Goal: Communication & Community: Share content

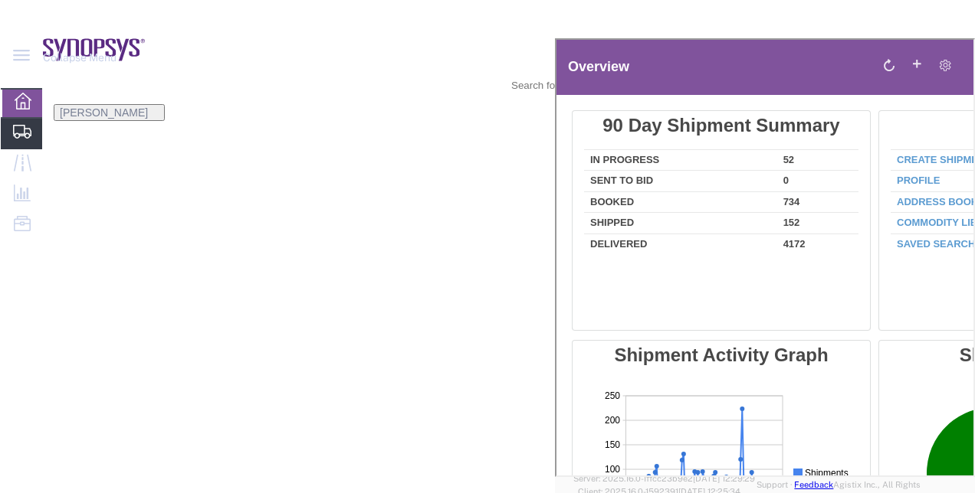
click at [0, 0] on span "Shipment Manager" at bounding box center [0, 0] width 0 height 0
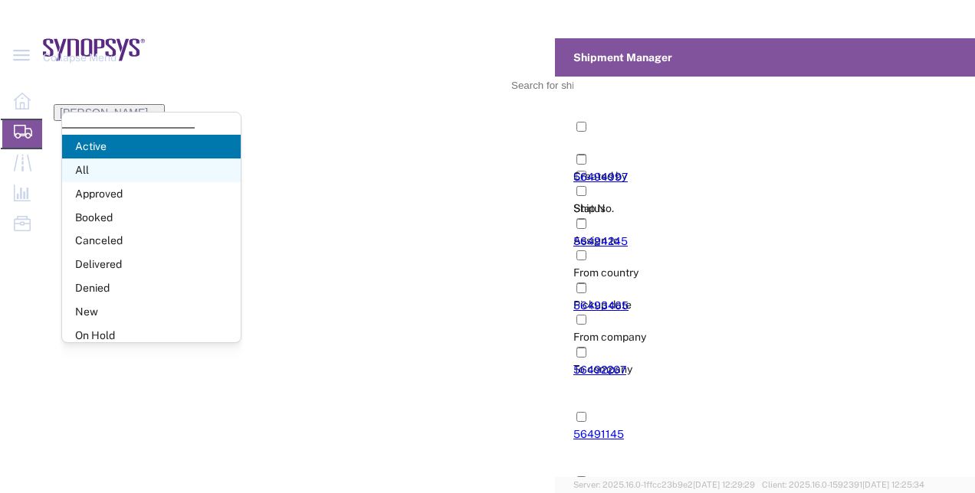
click at [150, 165] on span "All" at bounding box center [151, 171] width 179 height 24
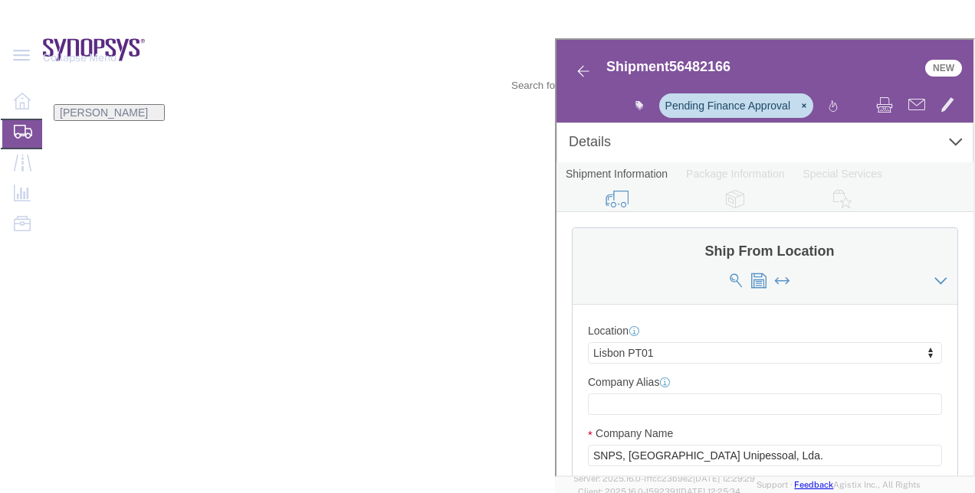
select select "63152"
select select
click link "Package Information"
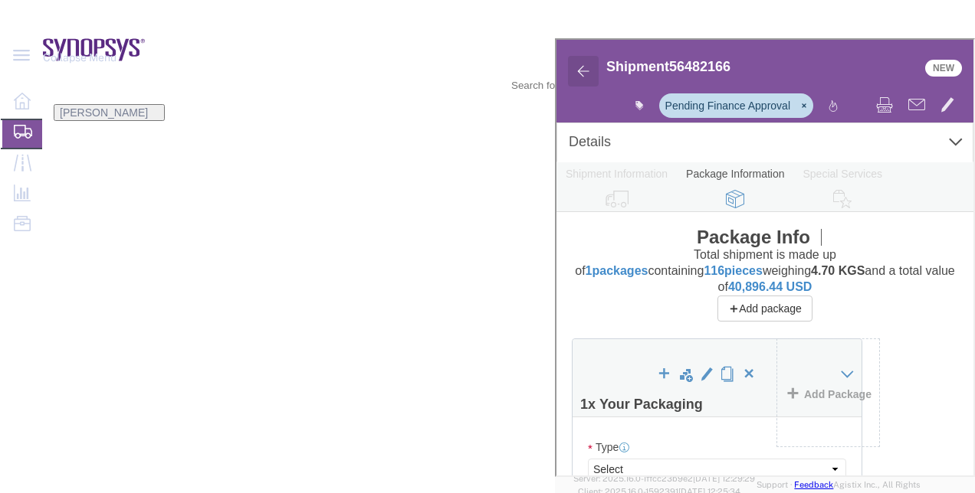
click img
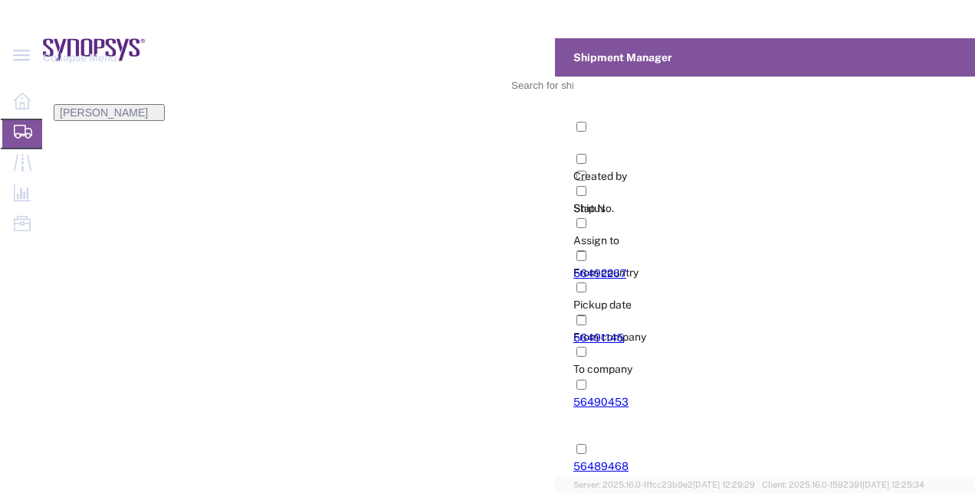
scroll to position [427, 0]
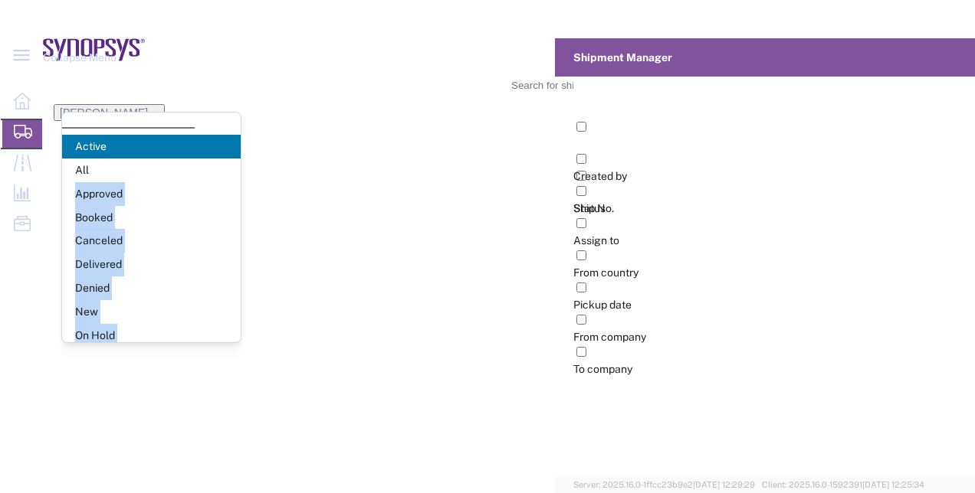
drag, startPoint x: 143, startPoint y: 172, endPoint x: 537, endPoint y: 106, distance: 399.9
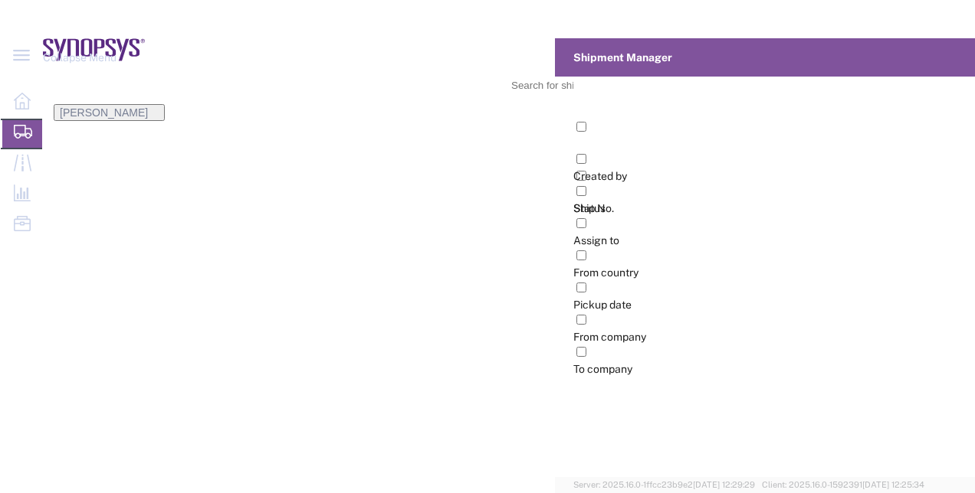
type input "ship"
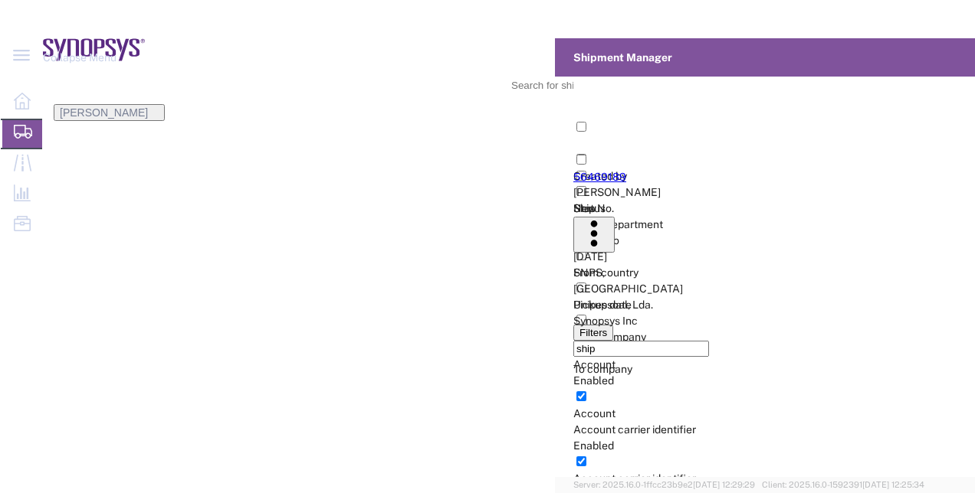
type input "56469189"
click at [573, 171] on link "56469189" at bounding box center [599, 177] width 53 height 12
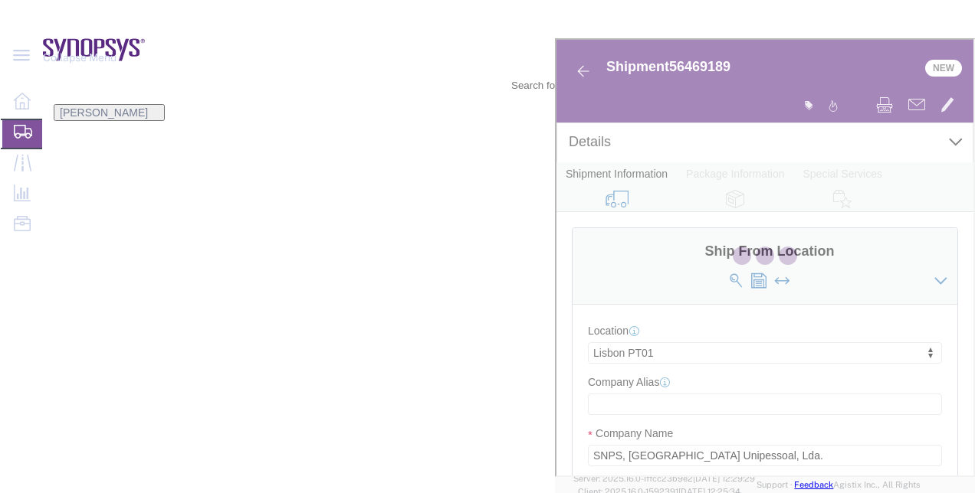
select select "63152"
select select "63190"
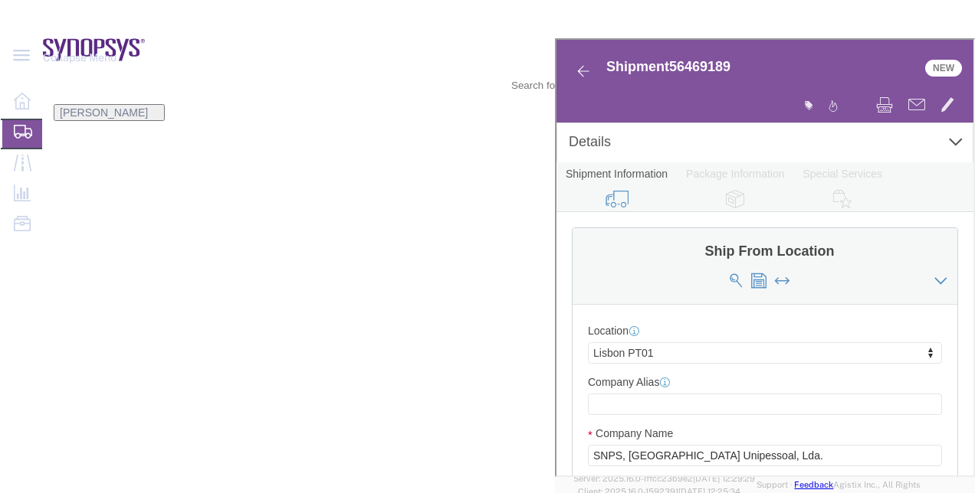
click link "Package Information"
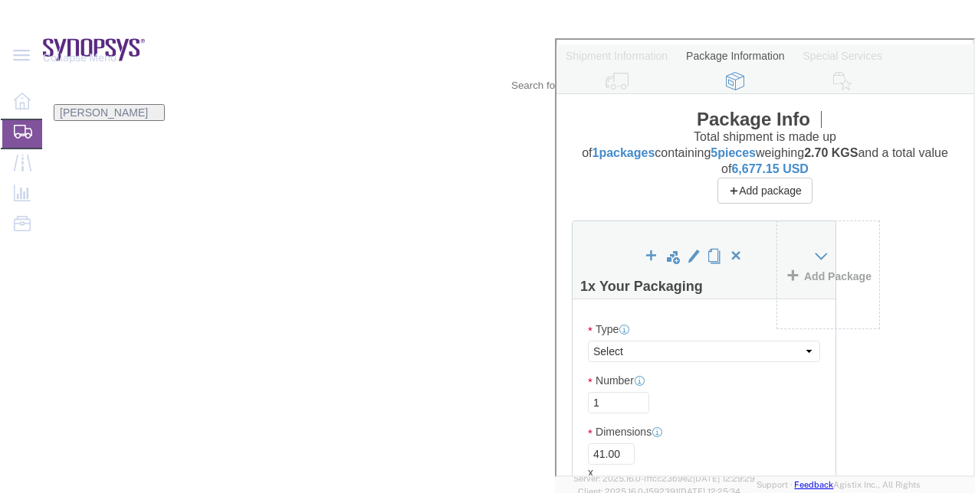
scroll to position [143, 0]
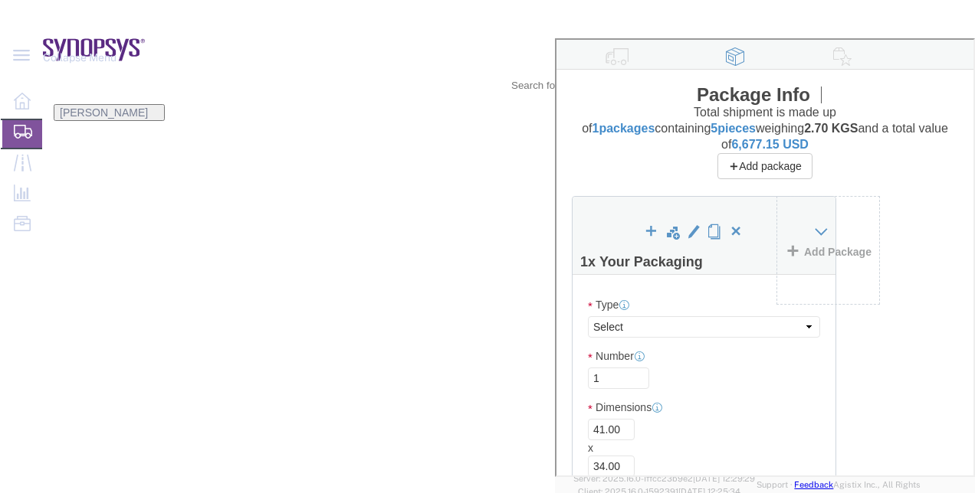
click dd "6025.00 USD"
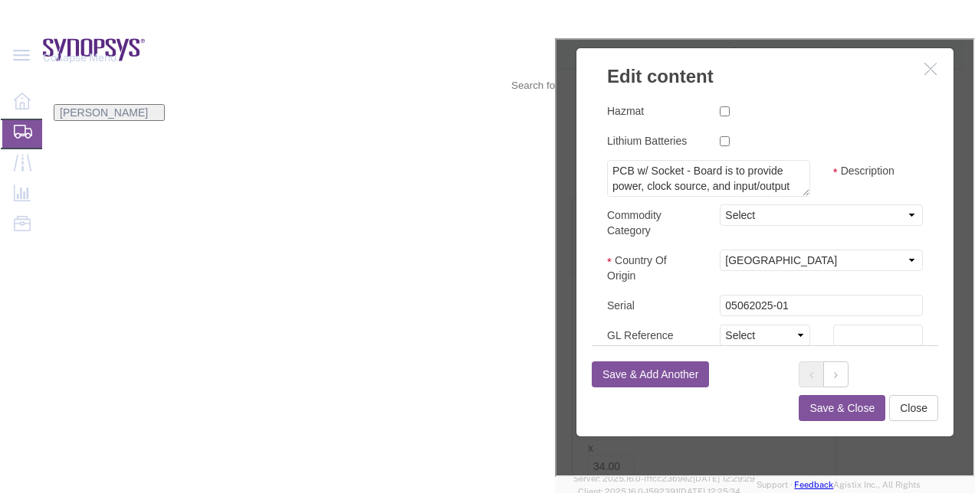
scroll to position [363, 0]
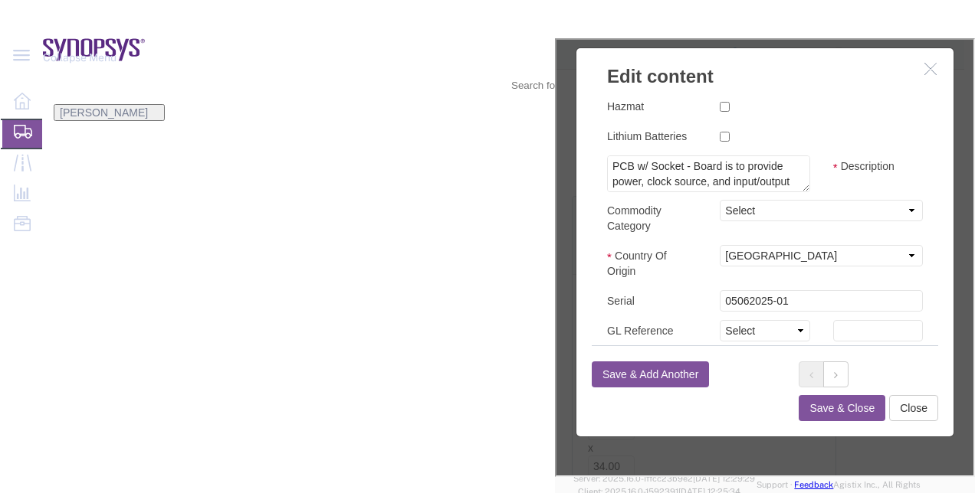
click button "button"
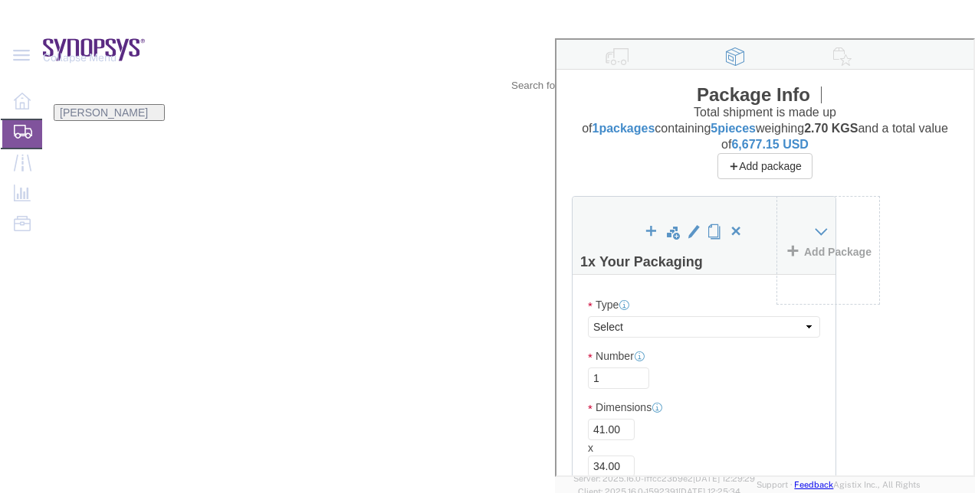
click icon
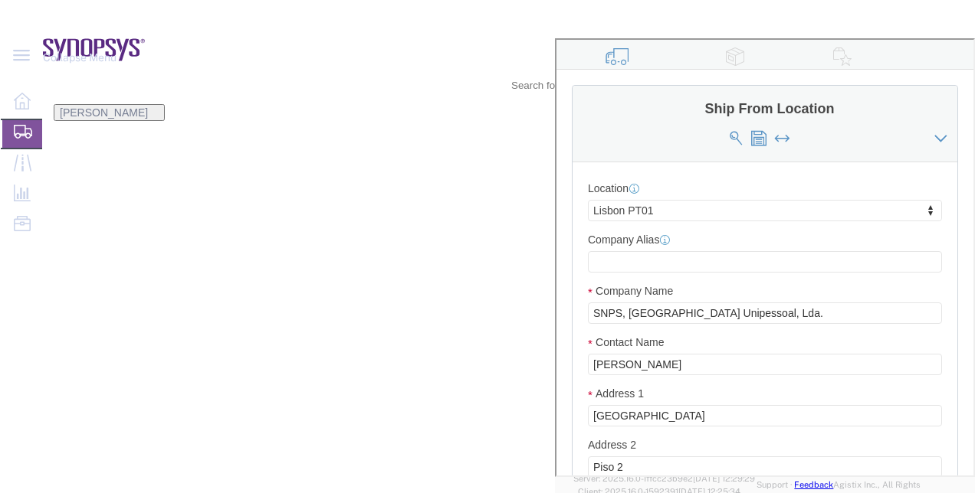
click link "Package Information"
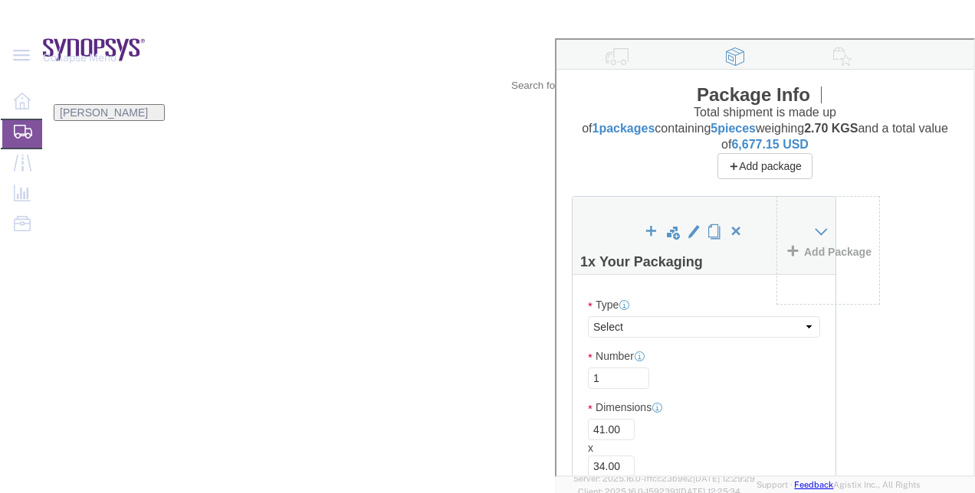
click link "Special Services"
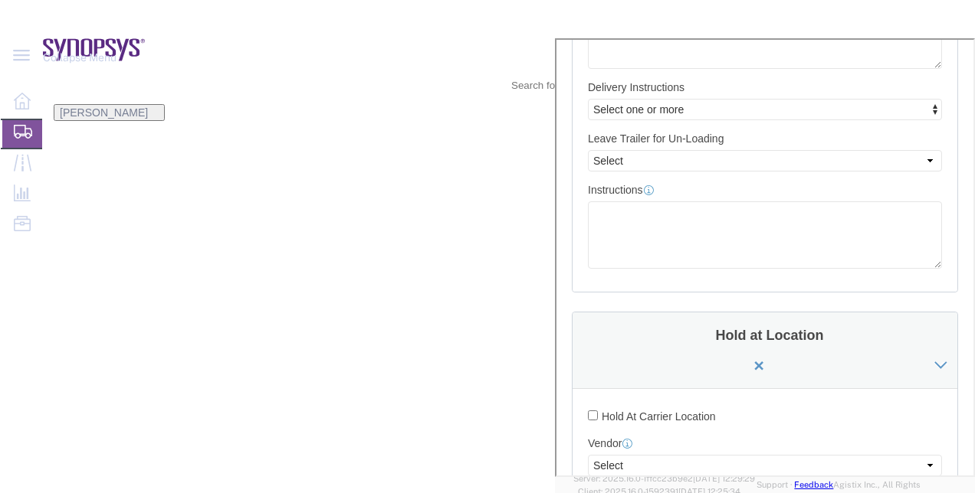
scroll to position [701, 0]
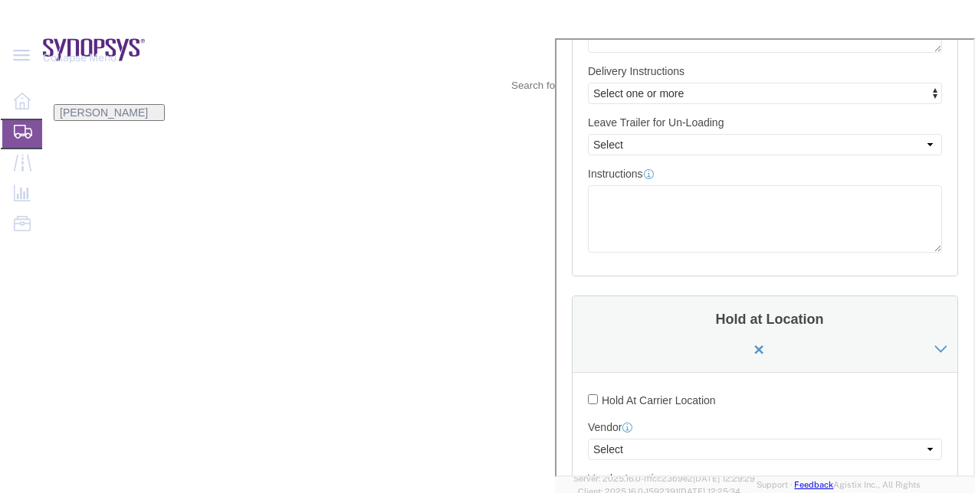
click button "Rate Shipment"
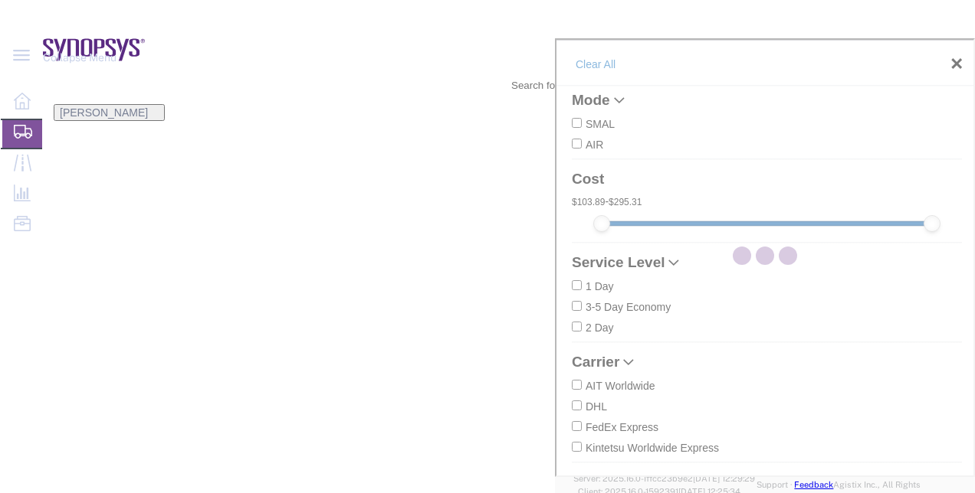
scroll to position [56, 0]
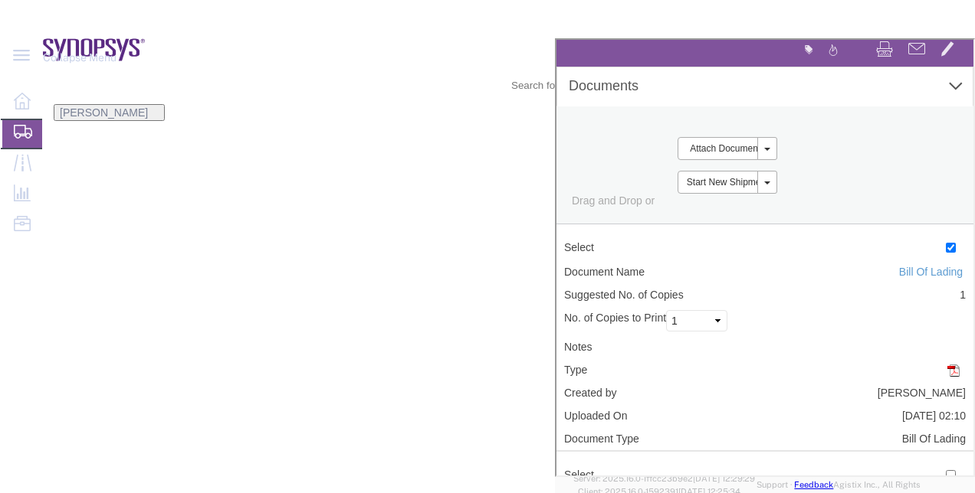
scroll to position [0, 0]
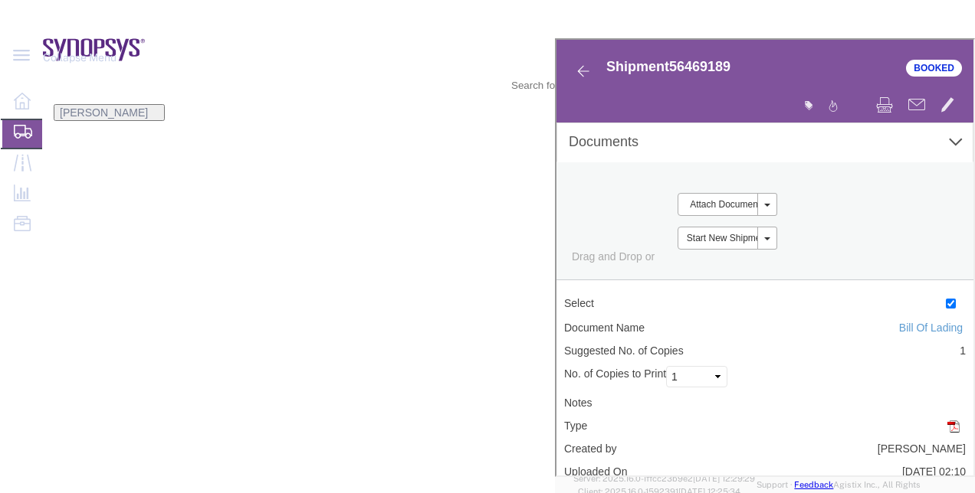
click at [555, 38] on link "Details" at bounding box center [555, 38] width 0 height 0
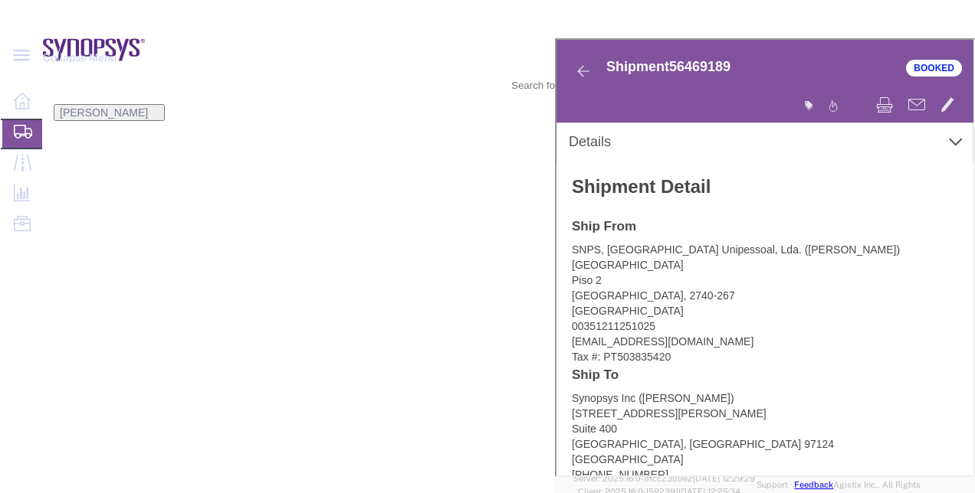
click button "button"
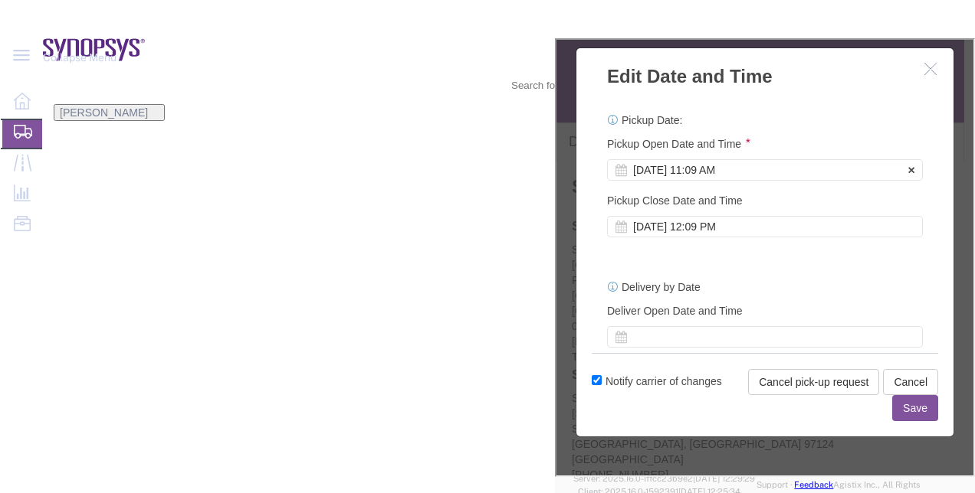
click div "[DATE] 11:09 AM"
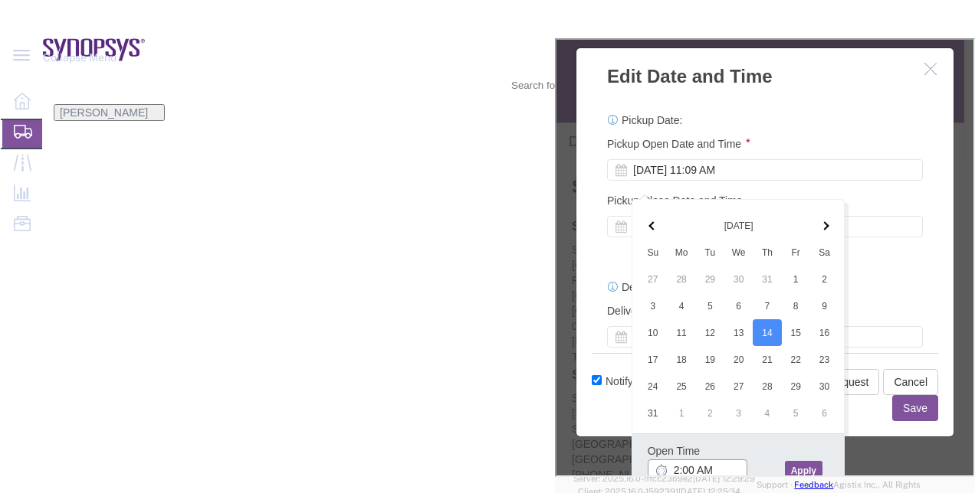
click input "2:00 AM"
type input "2:00 PM"
click button "Apply"
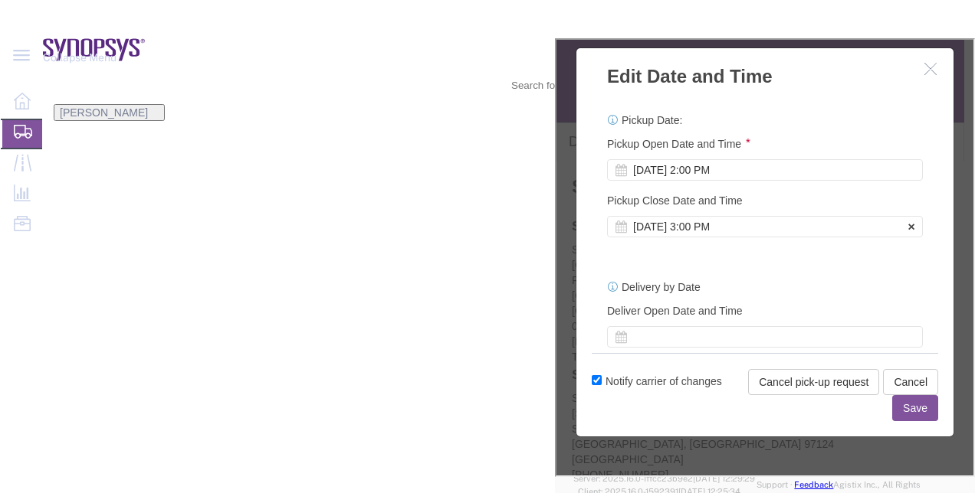
click div "[DATE] 3:00 PM"
type input "5:00 PM"
click button "Apply"
click button "Save"
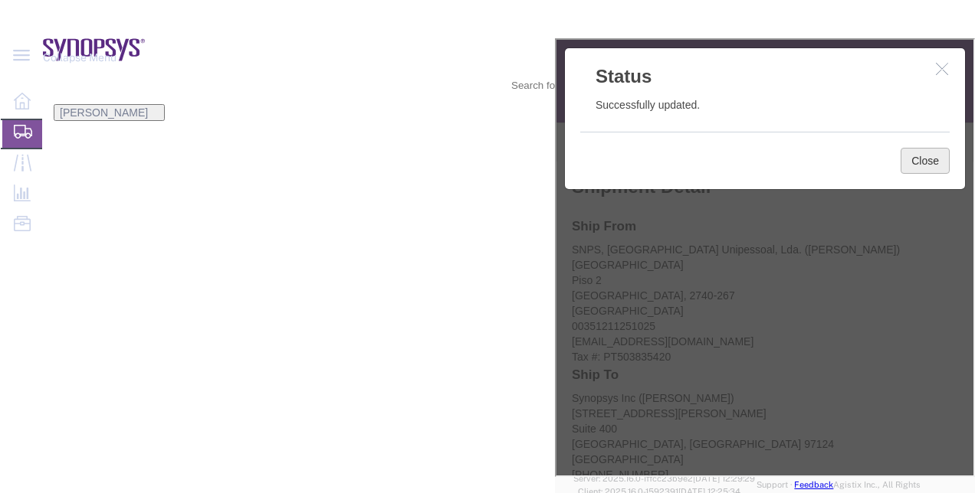
click button "Close"
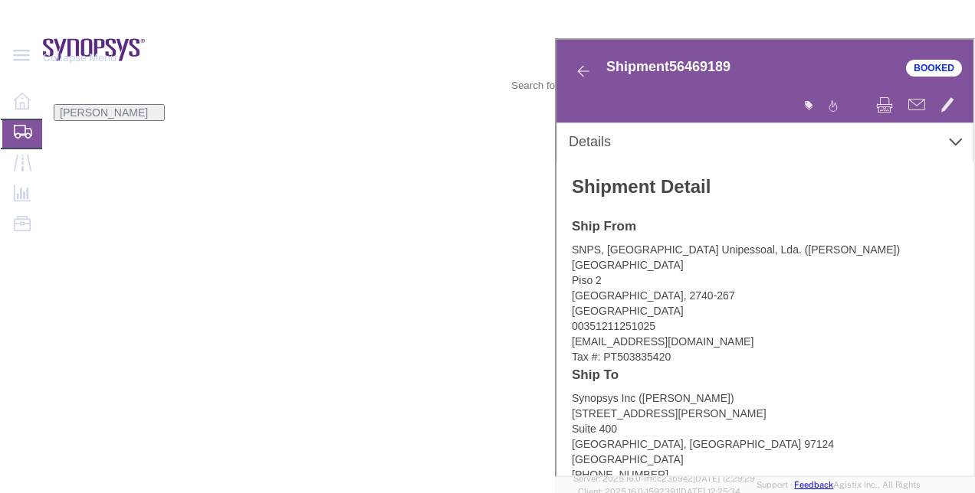
click at [0, 0] on span "Shipment Manager" at bounding box center [0, 0] width 0 height 0
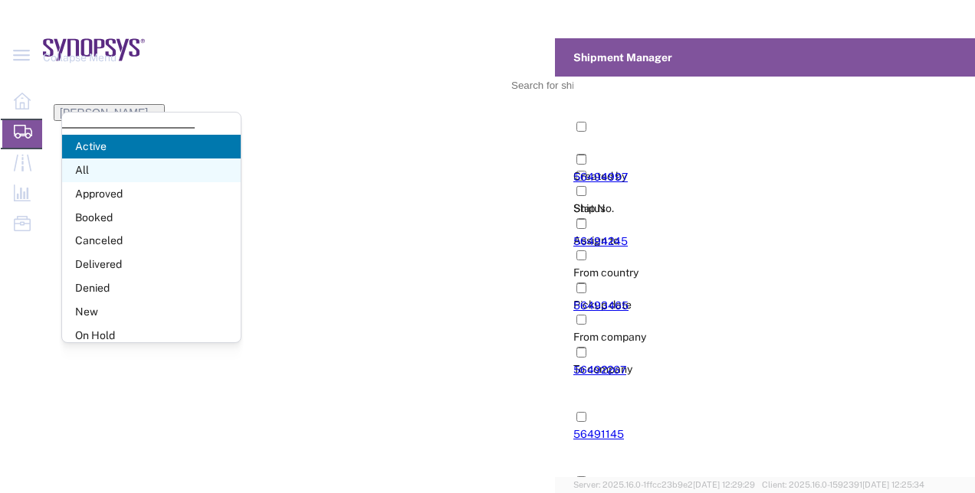
click at [141, 175] on span "All" at bounding box center [151, 171] width 179 height 24
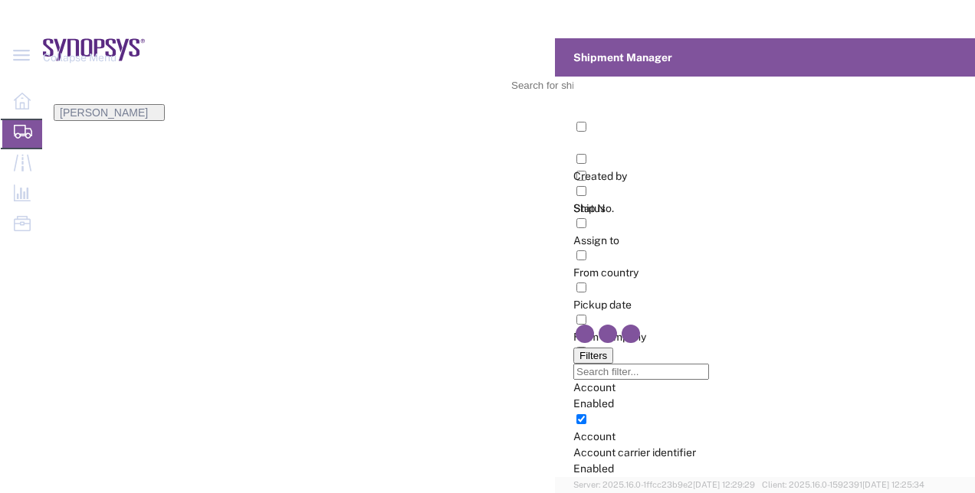
click at [709, 364] on input "Filter Columns Input" at bounding box center [641, 372] width 136 height 16
type input "ship"
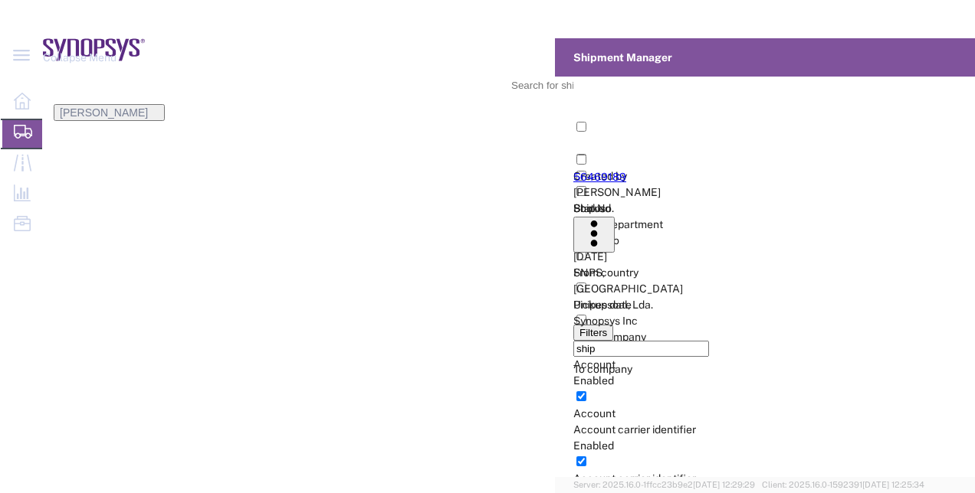
type input "56469189"
click at [573, 171] on link "56469189" at bounding box center [599, 177] width 53 height 12
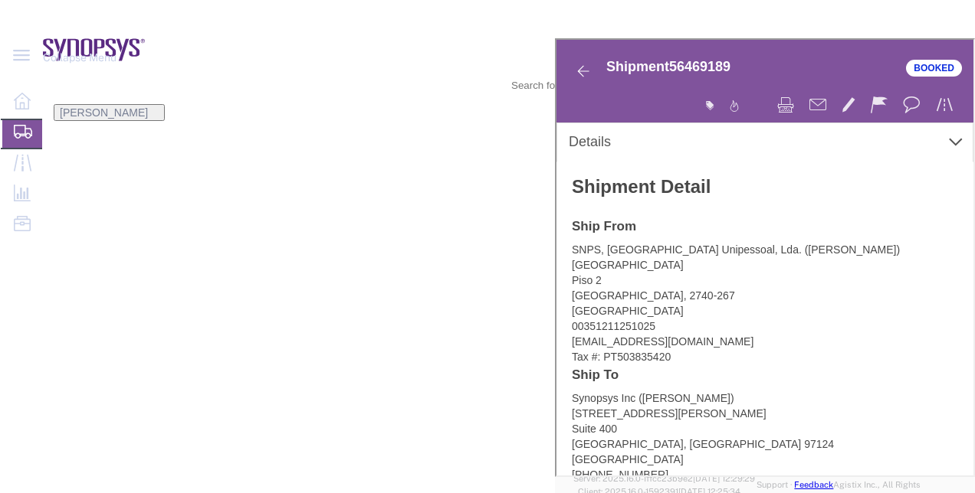
click link "Activity"
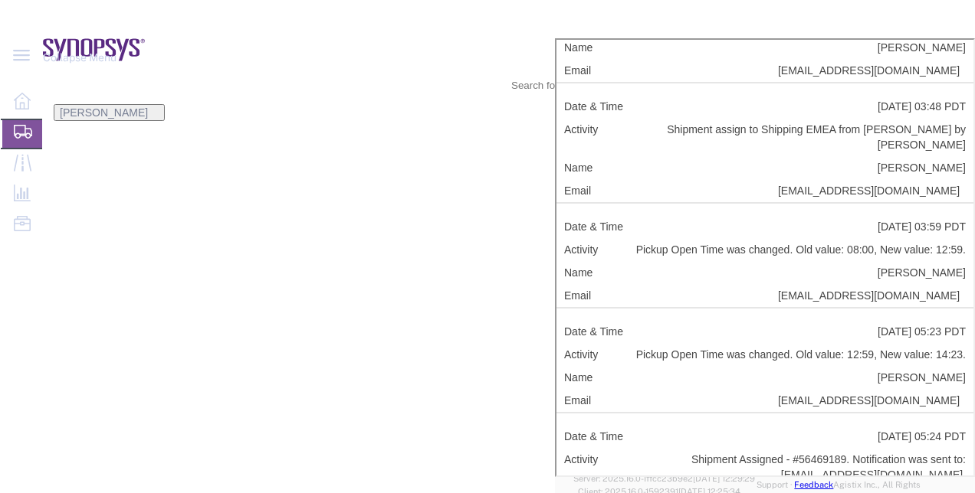
scroll to position [2114, 0]
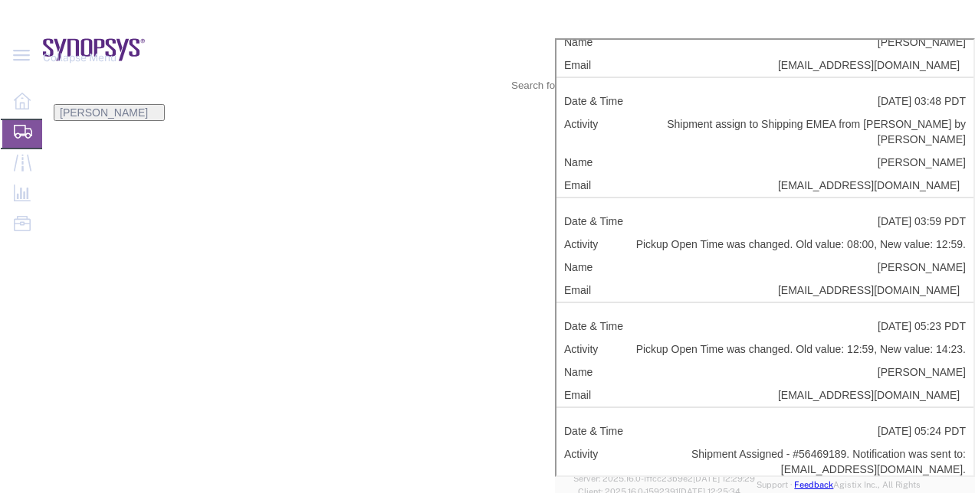
click at [555, 38] on link "Documents" at bounding box center [555, 38] width 0 height 0
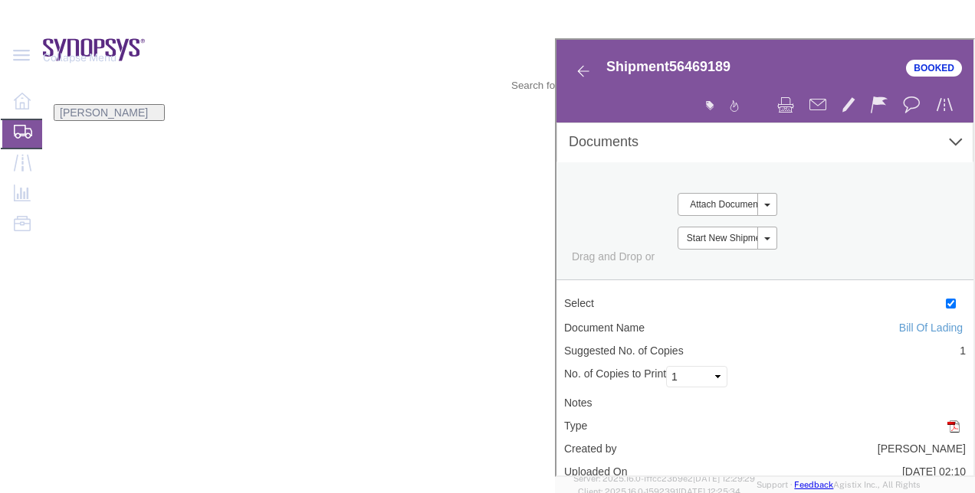
checkbox input "true"
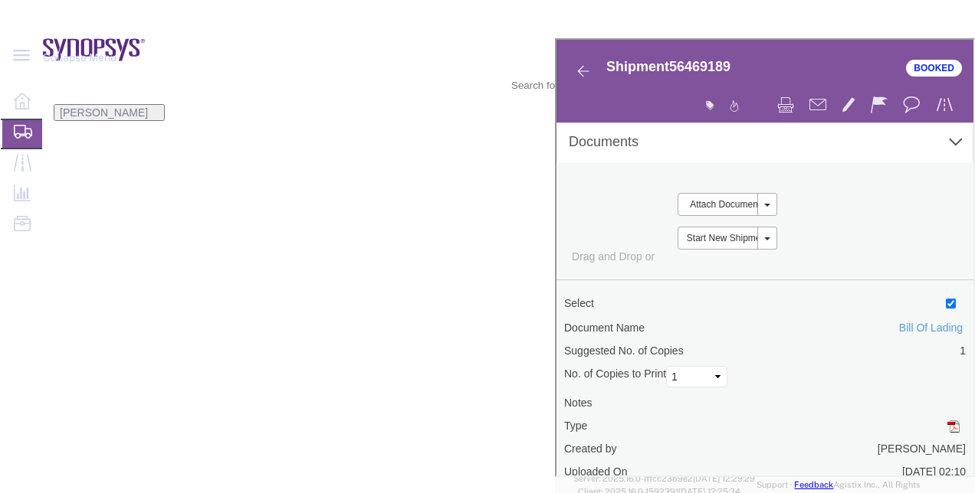
click at [577, 290] on td at bounding box center [763, 302] width 417 height 25
click at [944, 297] on input "checkbox" at bounding box center [949, 302] width 10 height 10
checkbox input "false"
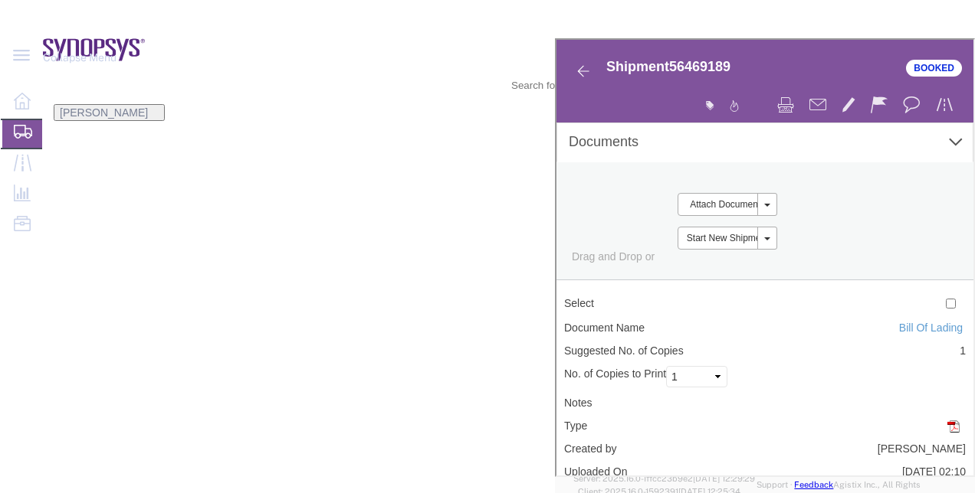
checkbox input "true"
click at [832, 89] on button at bounding box center [816, 105] width 32 height 32
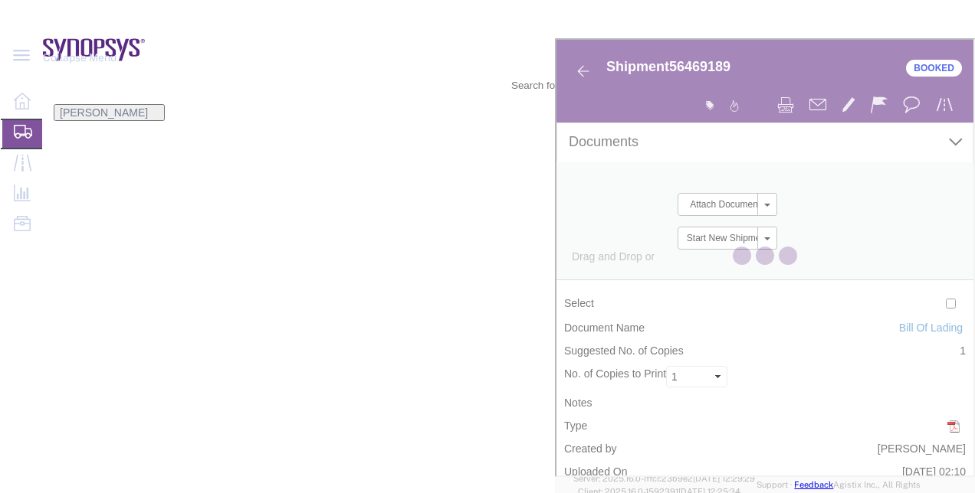
checkbox input "true"
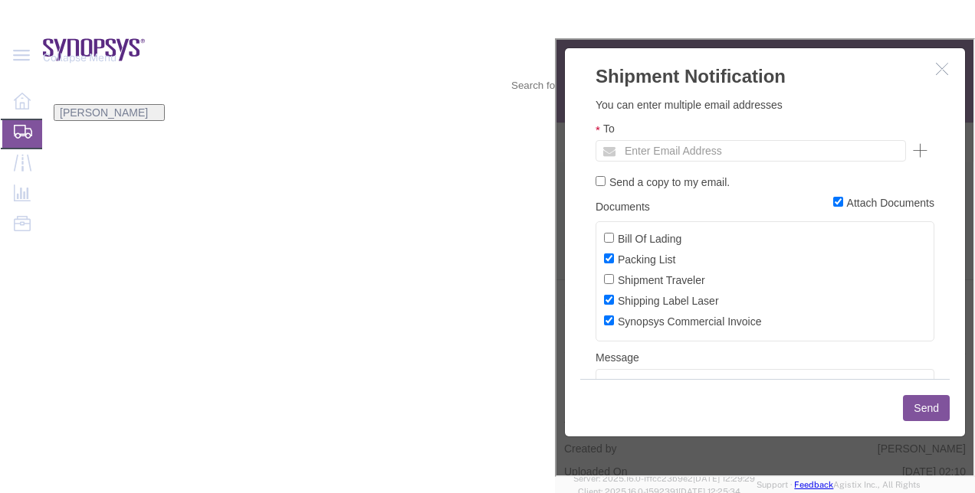
click at [904, 160] on ul "Enter Email Address" at bounding box center [749, 149] width 310 height 21
paste input "[PERSON_NAME][EMAIL_ADDRESS][DOMAIN_NAME]"
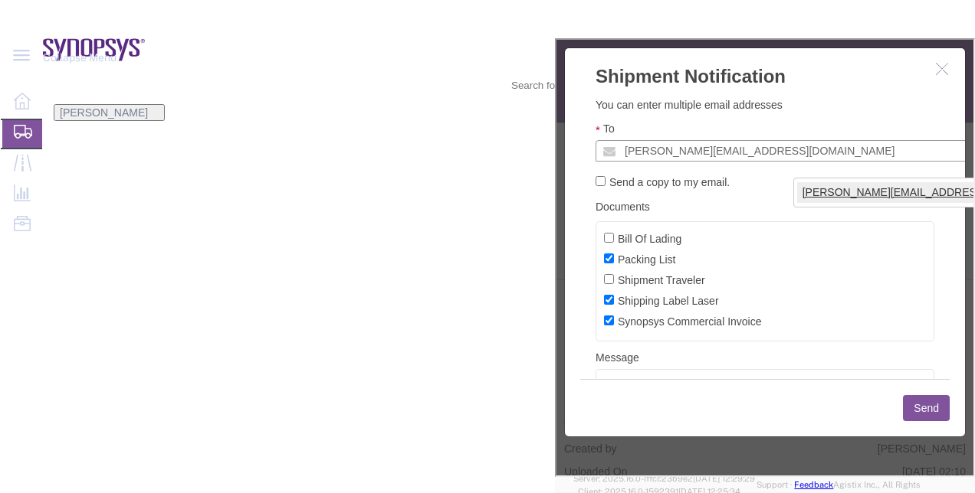
type input "[PERSON_NAME][EMAIL_ADDRESS][DOMAIN_NAME]"
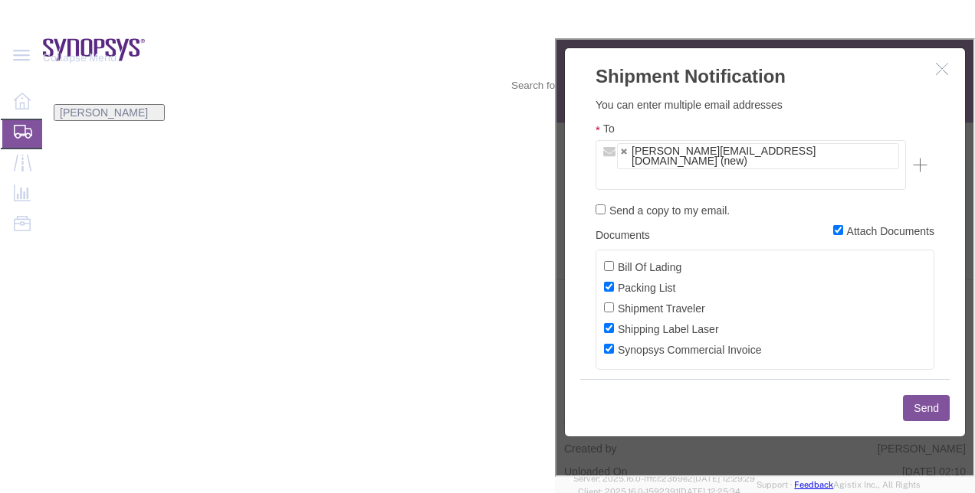
click at [878, 201] on label "Send a copy to my email." at bounding box center [763, 208] width 339 height 17
click at [604, 203] on input "Send a copy to my email." at bounding box center [599, 208] width 10 height 10
checkbox input "true"
click at [948, 420] on button "Send" at bounding box center [924, 407] width 47 height 26
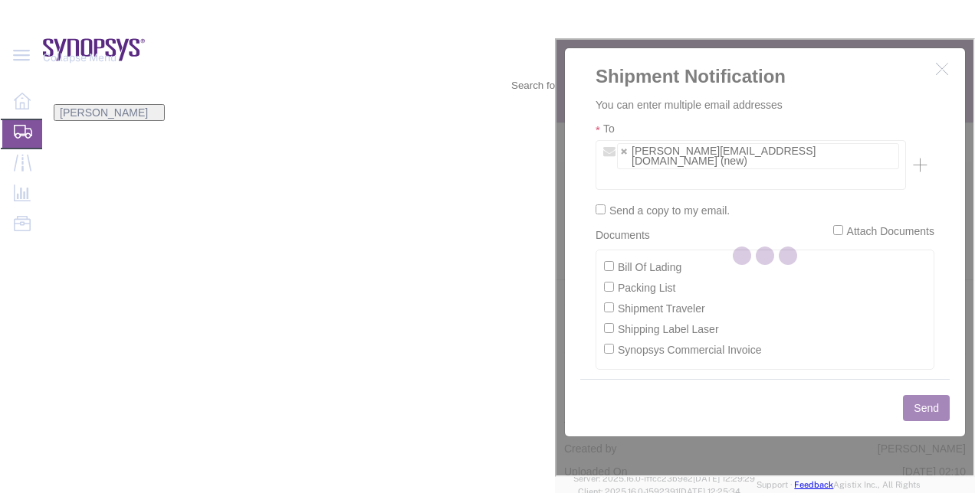
checkbox input "false"
